Goal: Information Seeking & Learning: Find specific page/section

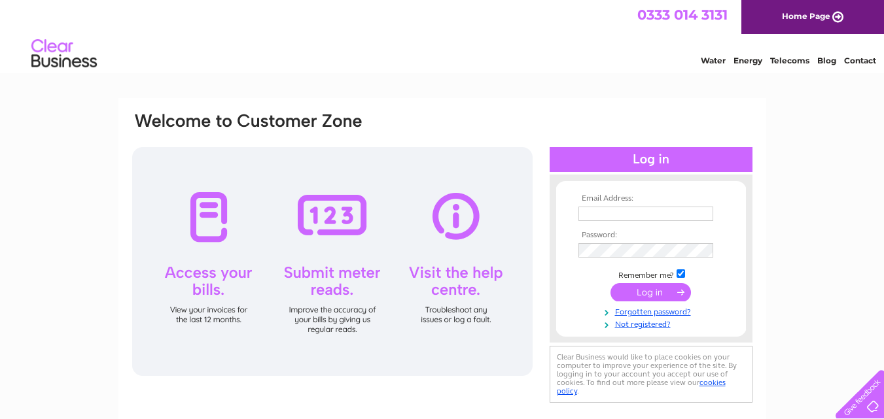
type input "woolandcreations51@gmail.com"
click at [663, 298] on input "submit" at bounding box center [650, 292] width 80 height 18
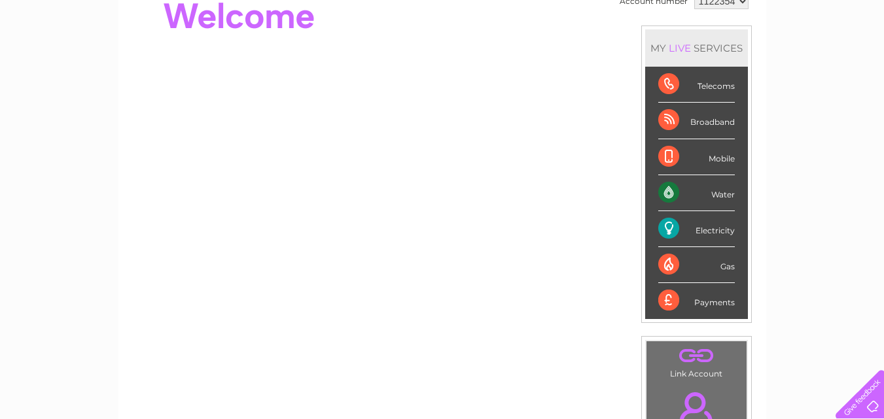
scroll to position [65, 0]
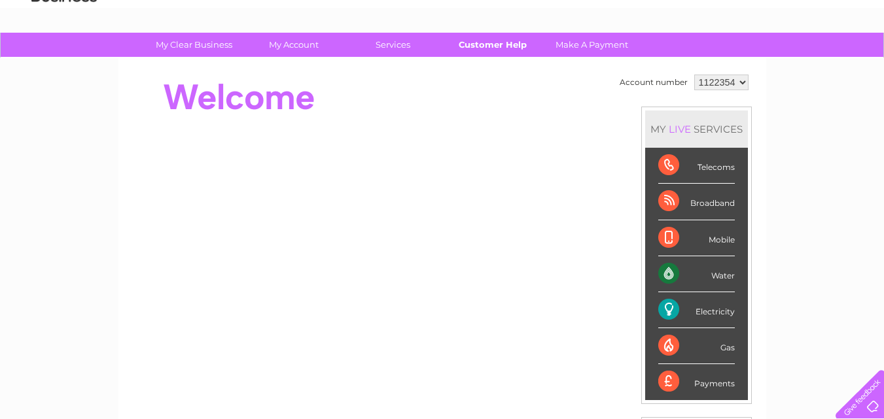
click at [485, 45] on link "Customer Help" at bounding box center [492, 45] width 108 height 24
